Goal: Information Seeking & Learning: Learn about a topic

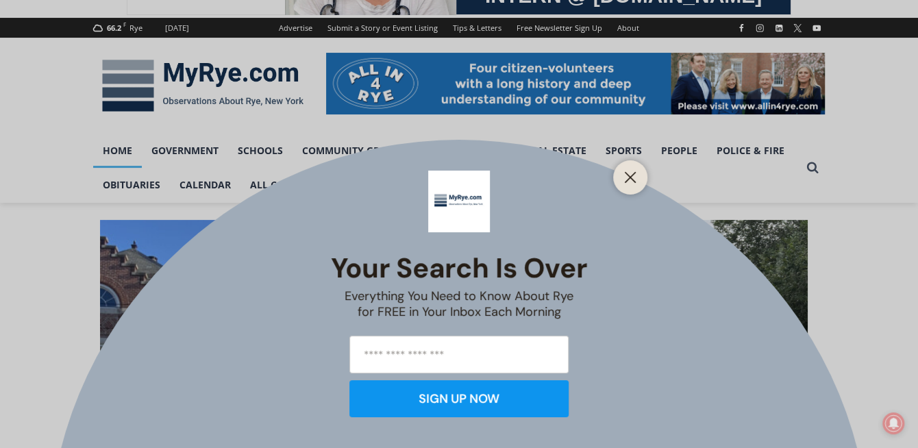
scroll to position [191, 0]
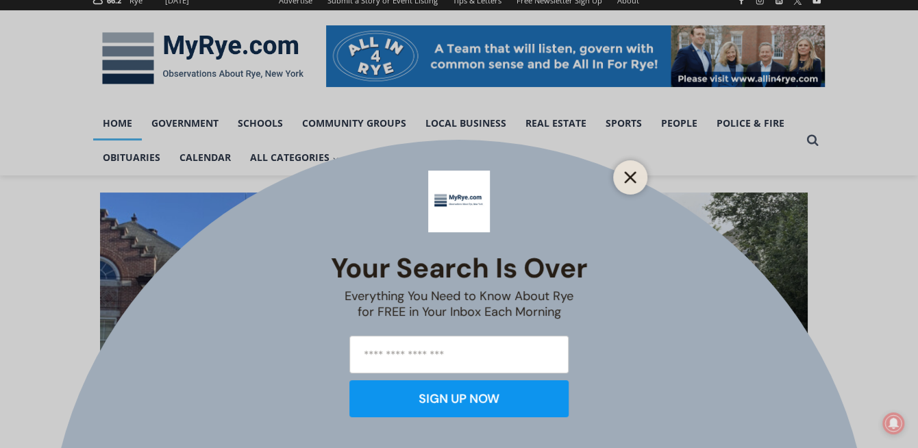
click at [632, 175] on line "Close" at bounding box center [631, 178] width 10 height 10
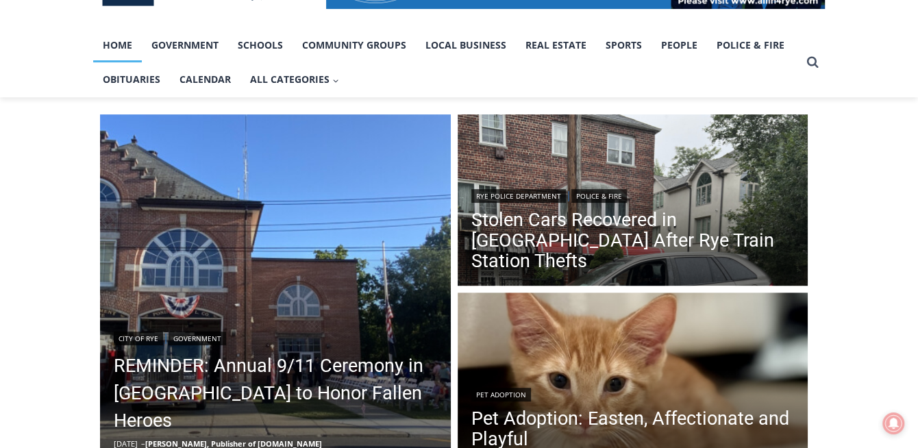
scroll to position [408, 0]
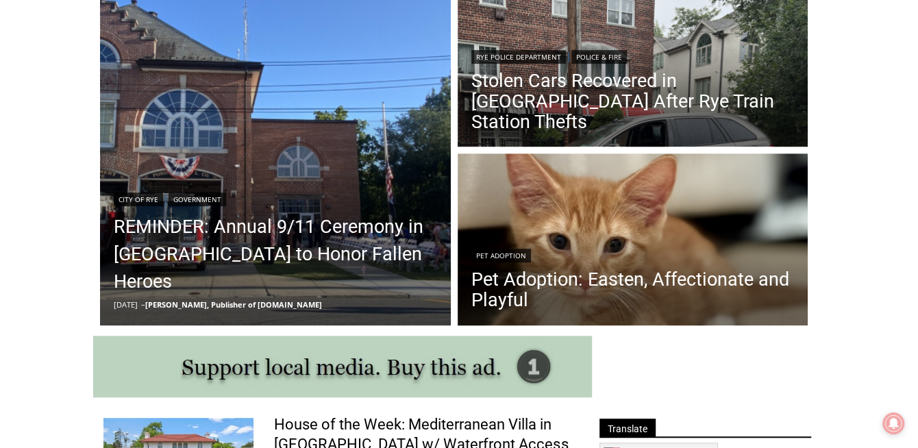
click at [632, 175] on img "Read More Pet Adoption: Easten, Affectionate and Playful" at bounding box center [633, 241] width 351 height 175
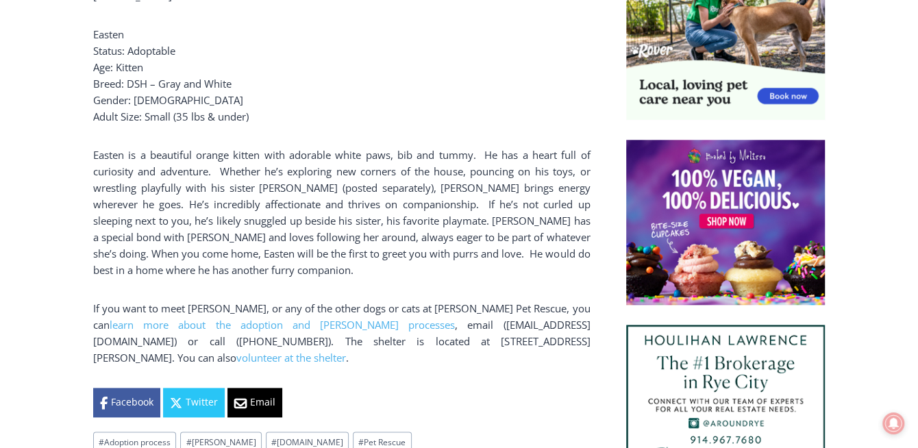
scroll to position [956, 0]
